Goal: Navigation & Orientation: Find specific page/section

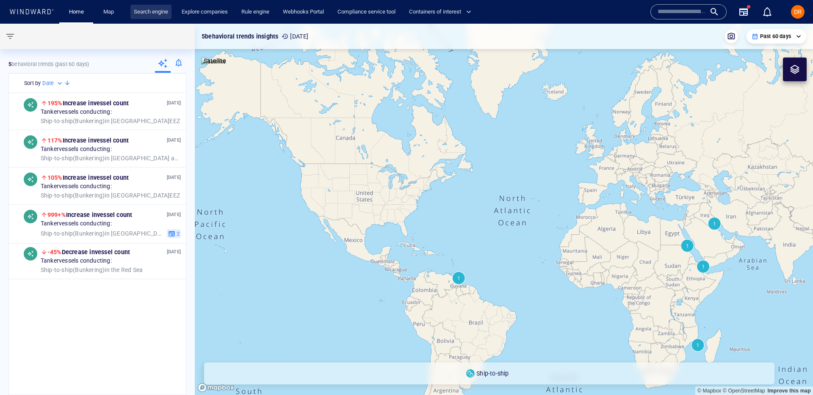
click at [146, 8] on link "Search engine" at bounding box center [150, 12] width 41 height 15
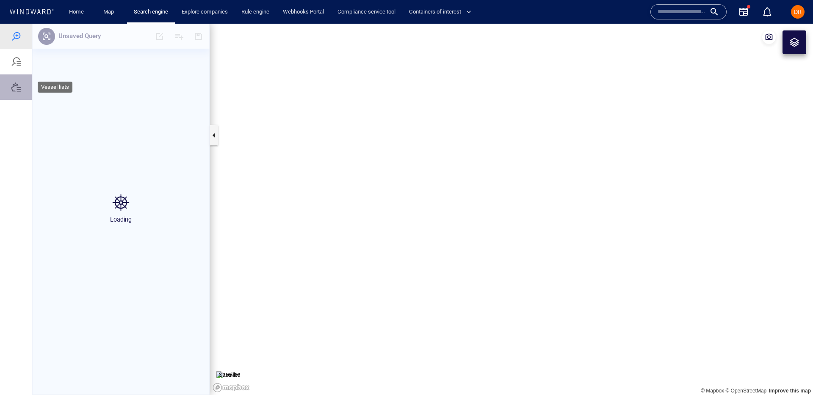
click at [15, 83] on div at bounding box center [16, 87] width 10 height 10
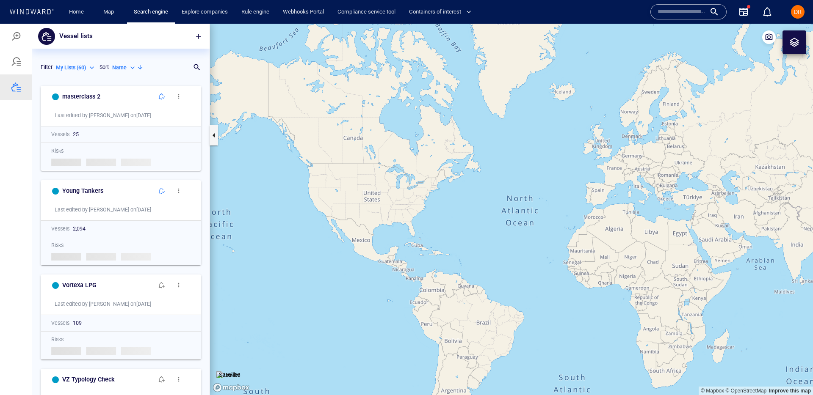
scroll to position [314, 177]
click at [83, 68] on p "My Lists ( 60 )" at bounding box center [71, 68] width 30 height 8
click at [87, 92] on p "My Lists ( 60 )" at bounding box center [78, 94] width 30 height 8
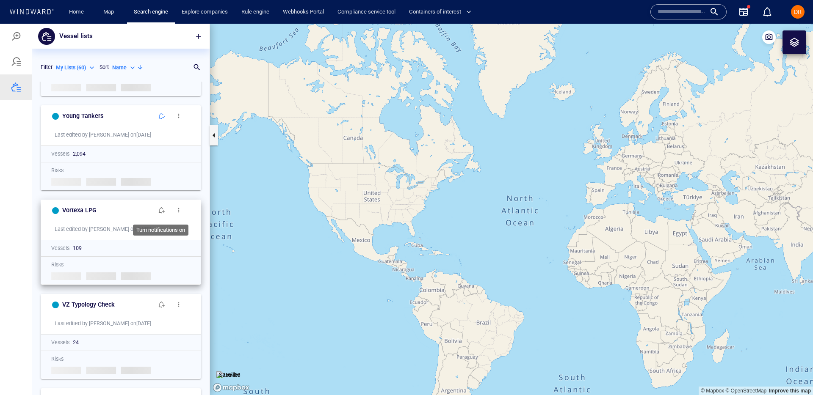
click at [163, 212] on span "button" at bounding box center [161, 210] width 7 height 7
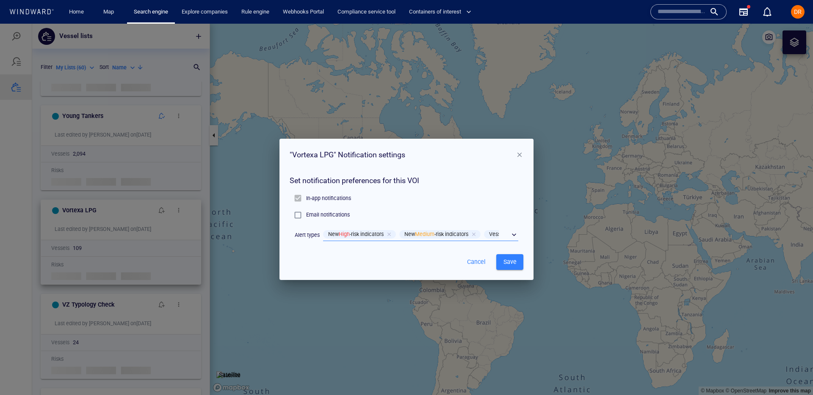
click at [516, 236] on div "​" at bounding box center [420, 235] width 195 height 13
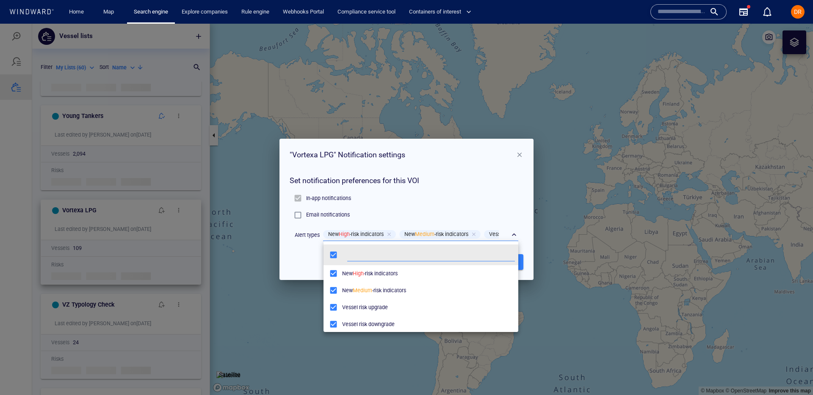
scroll to position [85, 195]
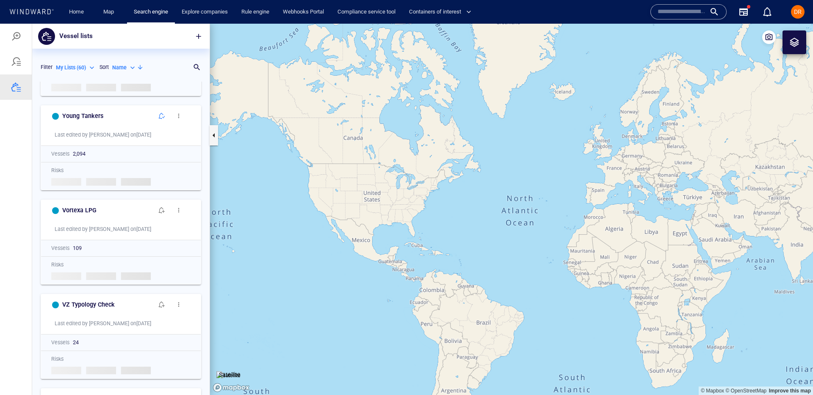
click at [333, 308] on canvas "Map" at bounding box center [511, 210] width 603 height 372
click at [161, 209] on span "button" at bounding box center [161, 210] width 7 height 7
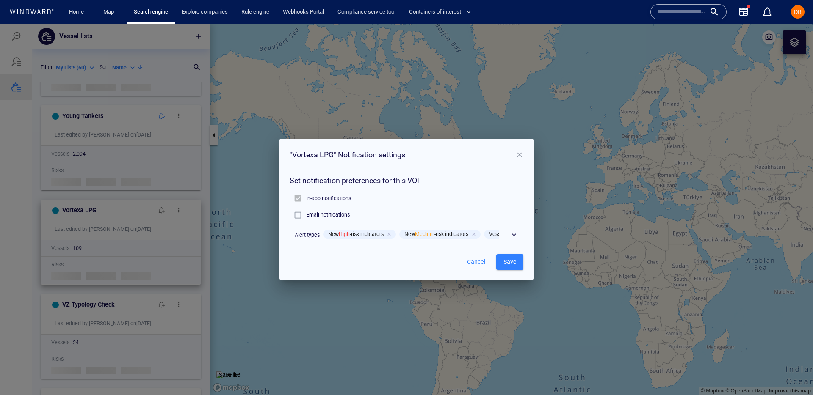
click at [429, 234] on span "Medium" at bounding box center [424, 234] width 19 height 6
click at [517, 234] on div "​" at bounding box center [420, 235] width 195 height 13
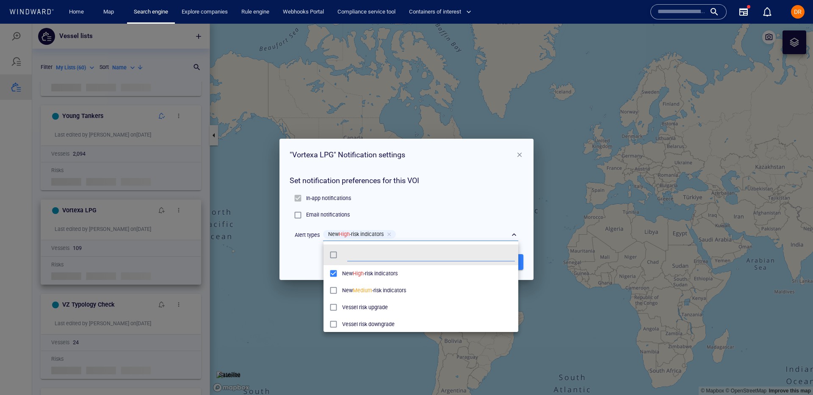
click at [518, 156] on div at bounding box center [406, 210] width 813 height 372
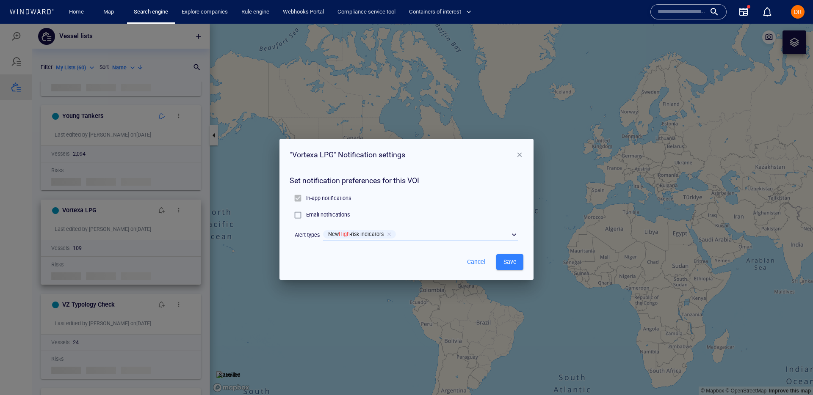
click at [314, 216] on p "Email notifications" at bounding box center [328, 215] width 44 height 8
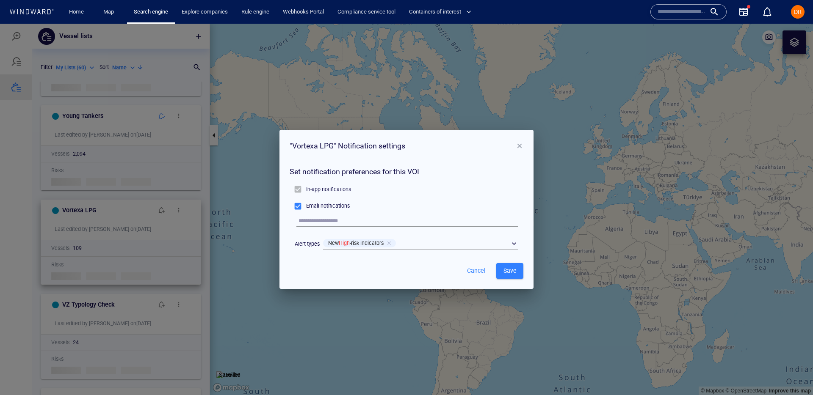
click at [340, 218] on input "text" at bounding box center [408, 220] width 220 height 11
type input "**********"
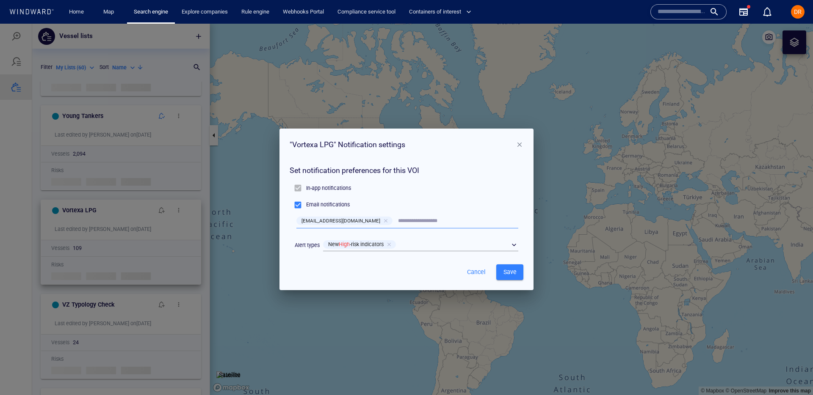
click at [480, 270] on span "Cancel" at bounding box center [476, 272] width 20 height 11
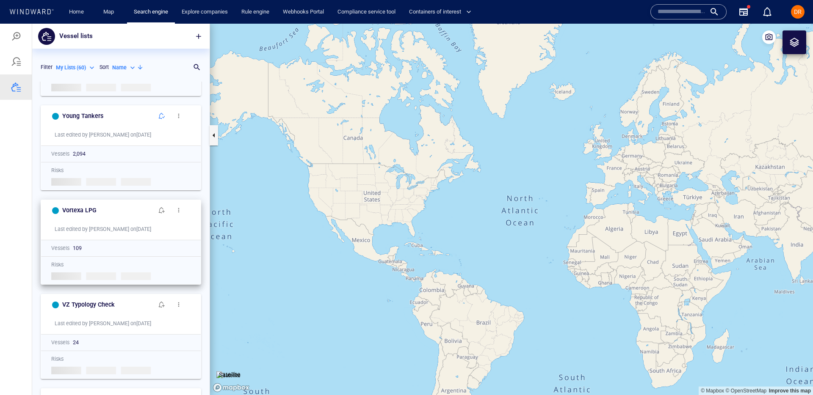
scroll to position [314, 177]
click at [69, 16] on link "Home" at bounding box center [77, 12] width 22 height 15
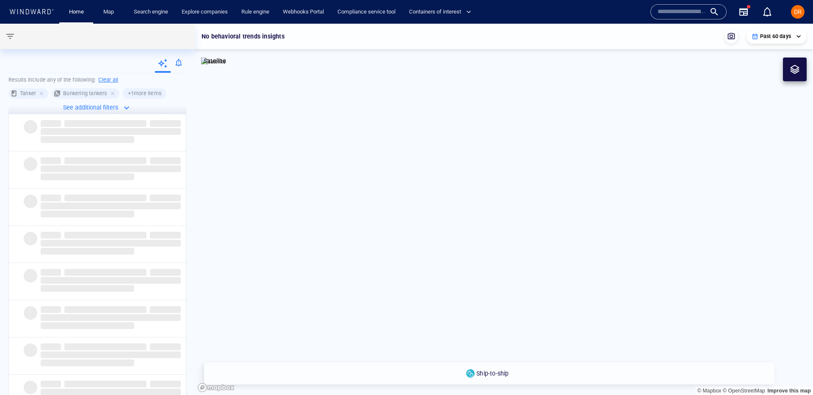
click at [176, 63] on div at bounding box center [179, 64] width 16 height 17
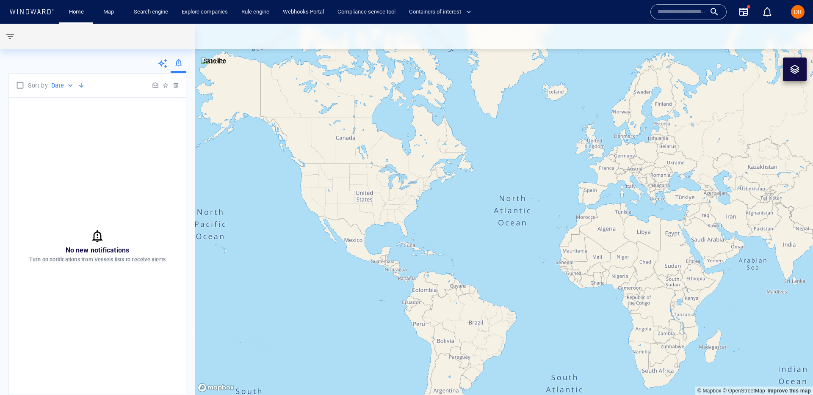
click at [800, 22] on div "DR" at bounding box center [797, 12] width 20 height 20
click at [798, 14] on span "DR" at bounding box center [798, 11] width 8 height 7
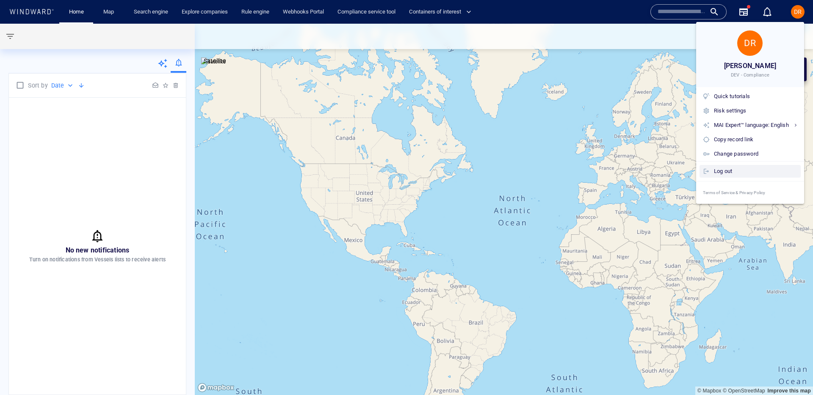
click at [724, 170] on div "Log out" at bounding box center [755, 171] width 83 height 9
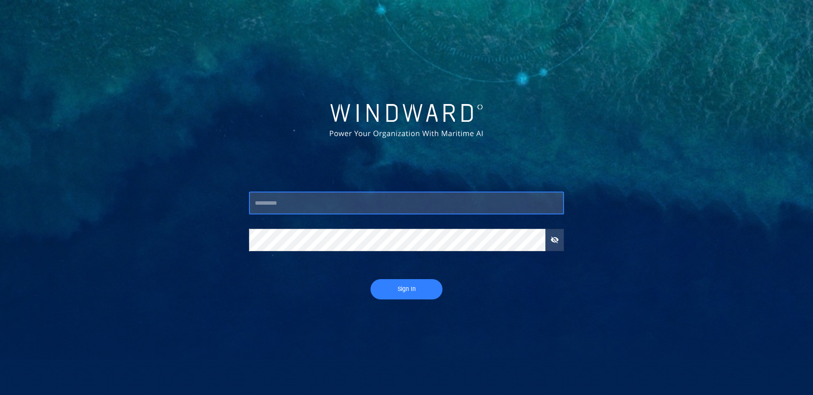
click at [355, 202] on input "text" at bounding box center [406, 203] width 315 height 23
type input "*"
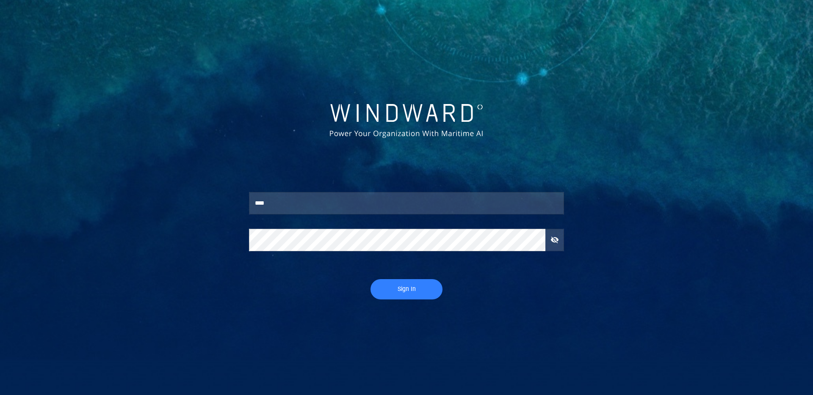
type input "**********"
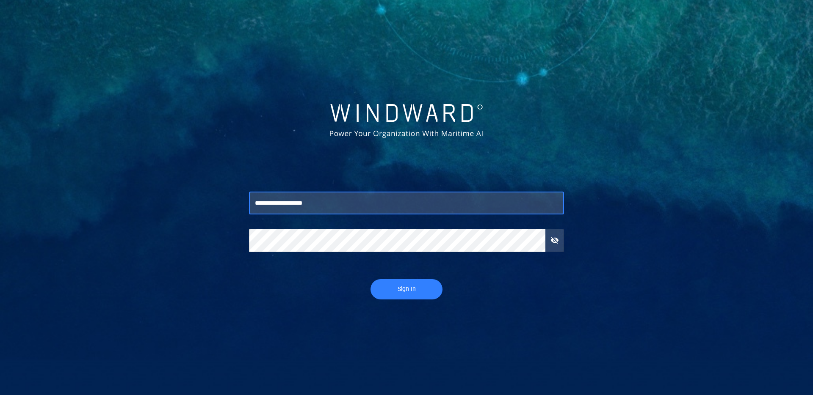
click at [398, 300] on div "**********" at bounding box center [406, 225] width 325 height 160
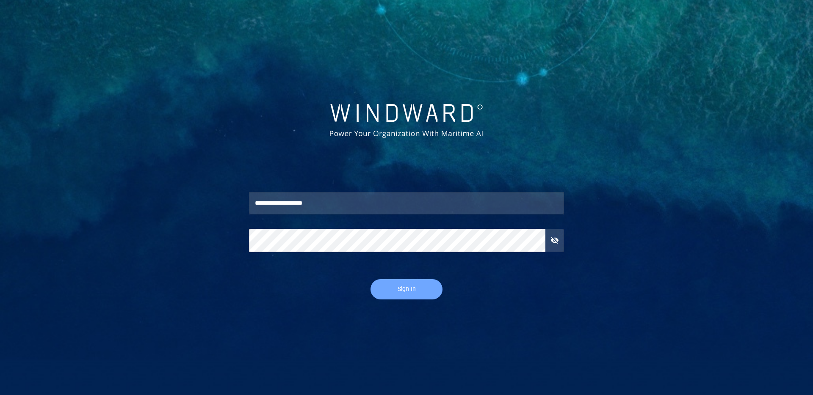
click at [397, 291] on span "Sign In" at bounding box center [406, 289] width 55 height 11
